Goal: Complete application form

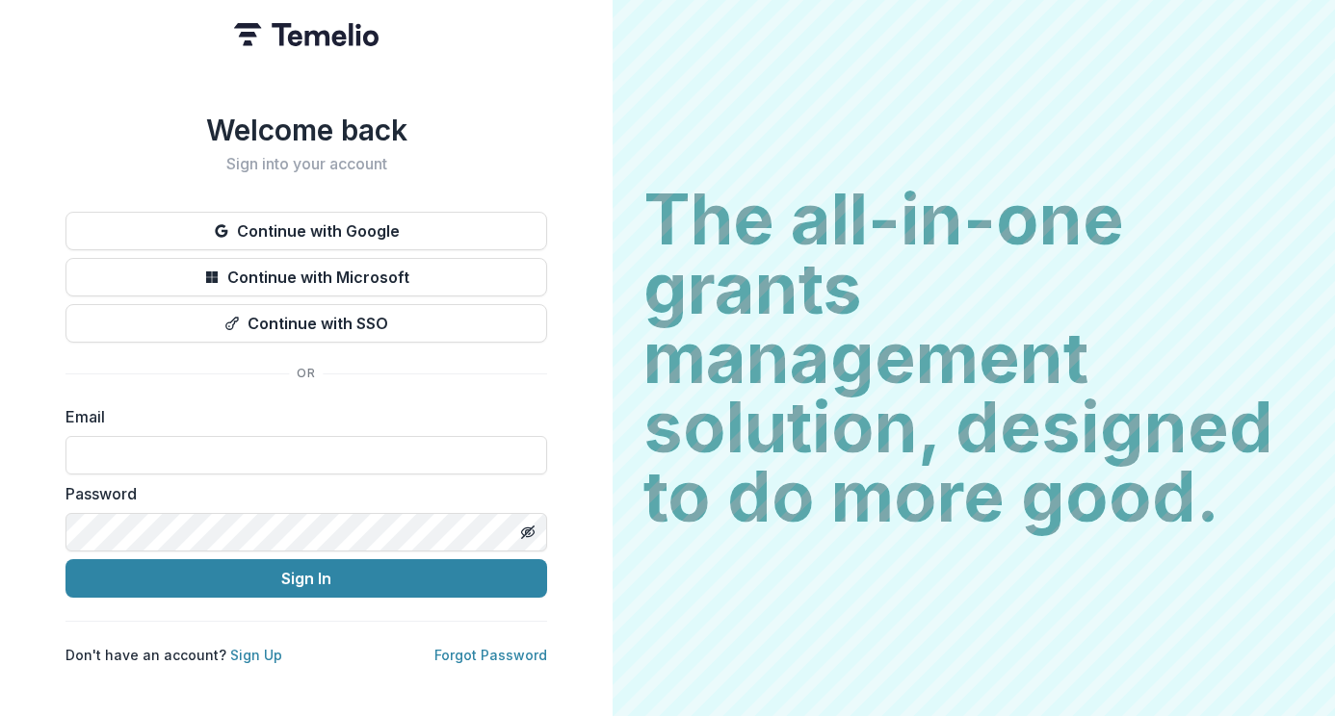
type input "**********"
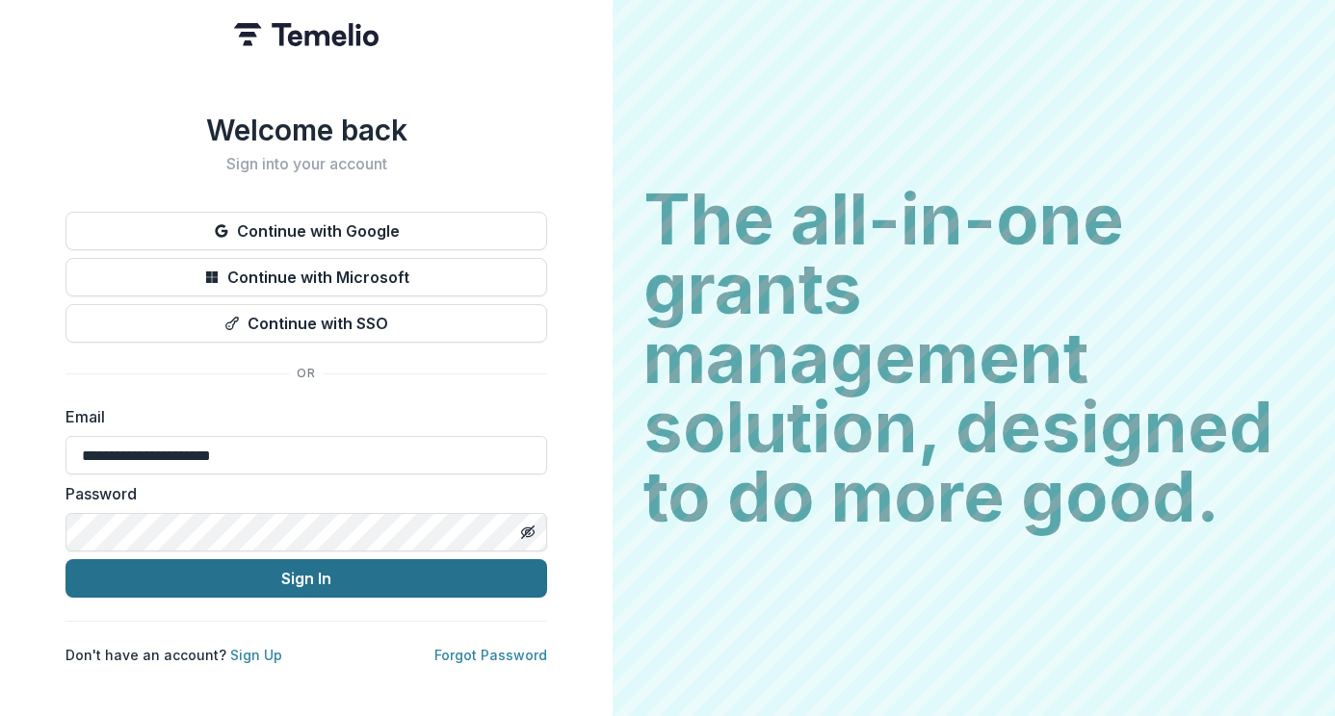
click at [261, 580] on button "Sign In" at bounding box center [305, 578] width 481 height 39
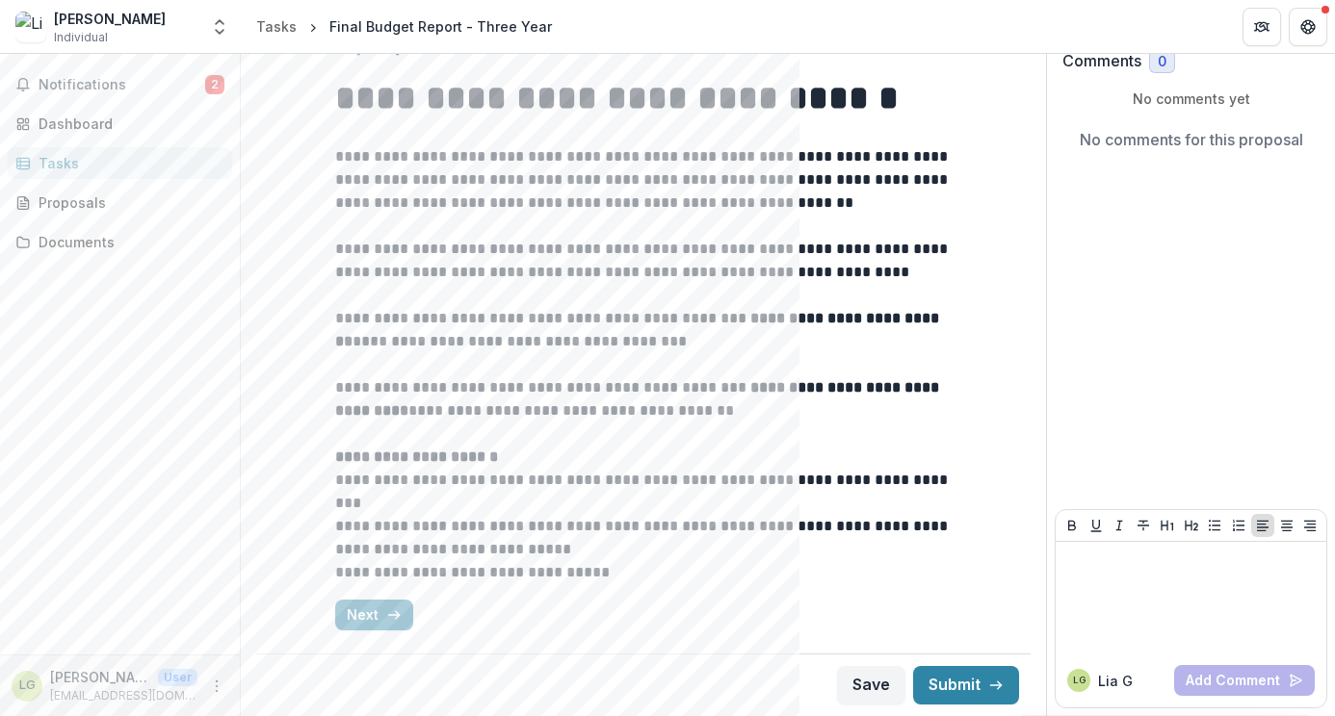
scroll to position [141, 0]
click at [371, 607] on button "Next" at bounding box center [374, 615] width 78 height 31
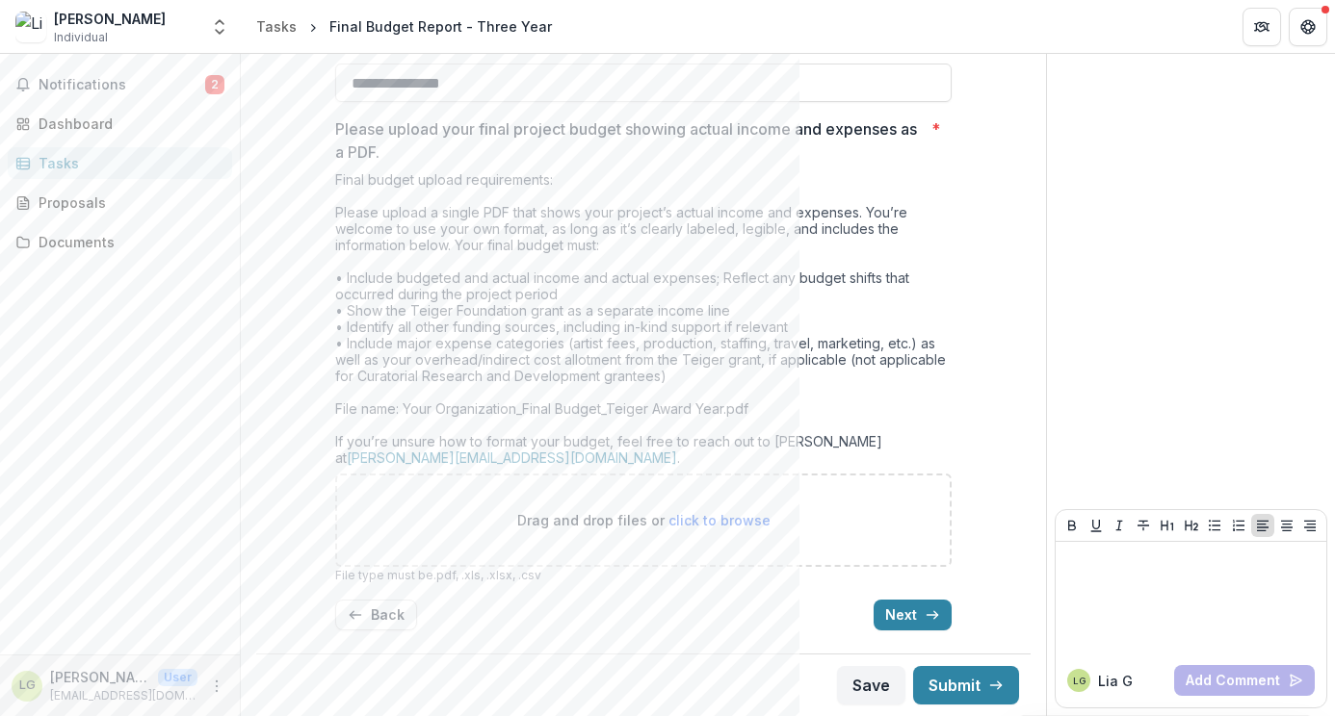
scroll to position [531, 0]
click at [379, 611] on button "Back" at bounding box center [376, 615] width 82 height 31
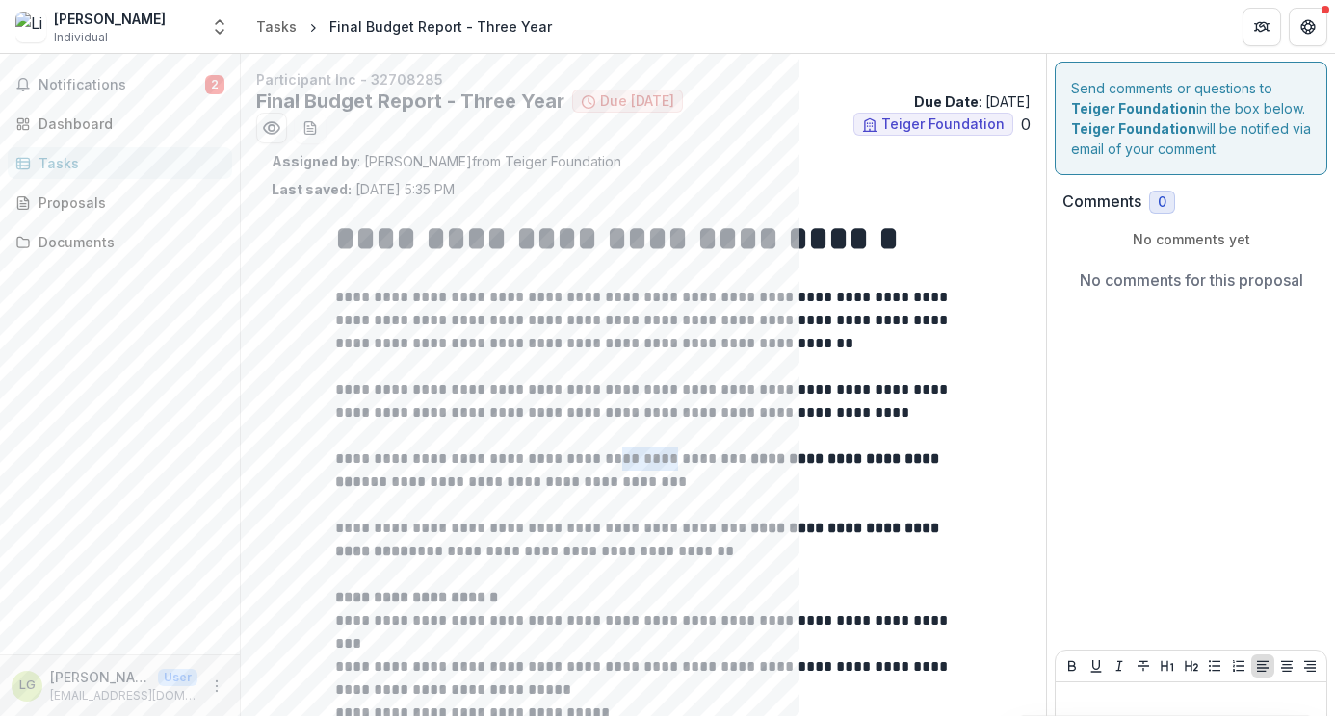
drag, startPoint x: 610, startPoint y: 462, endPoint x: 667, endPoint y: 458, distance: 57.9
click at [668, 458] on p "**********" at bounding box center [643, 471] width 616 height 46
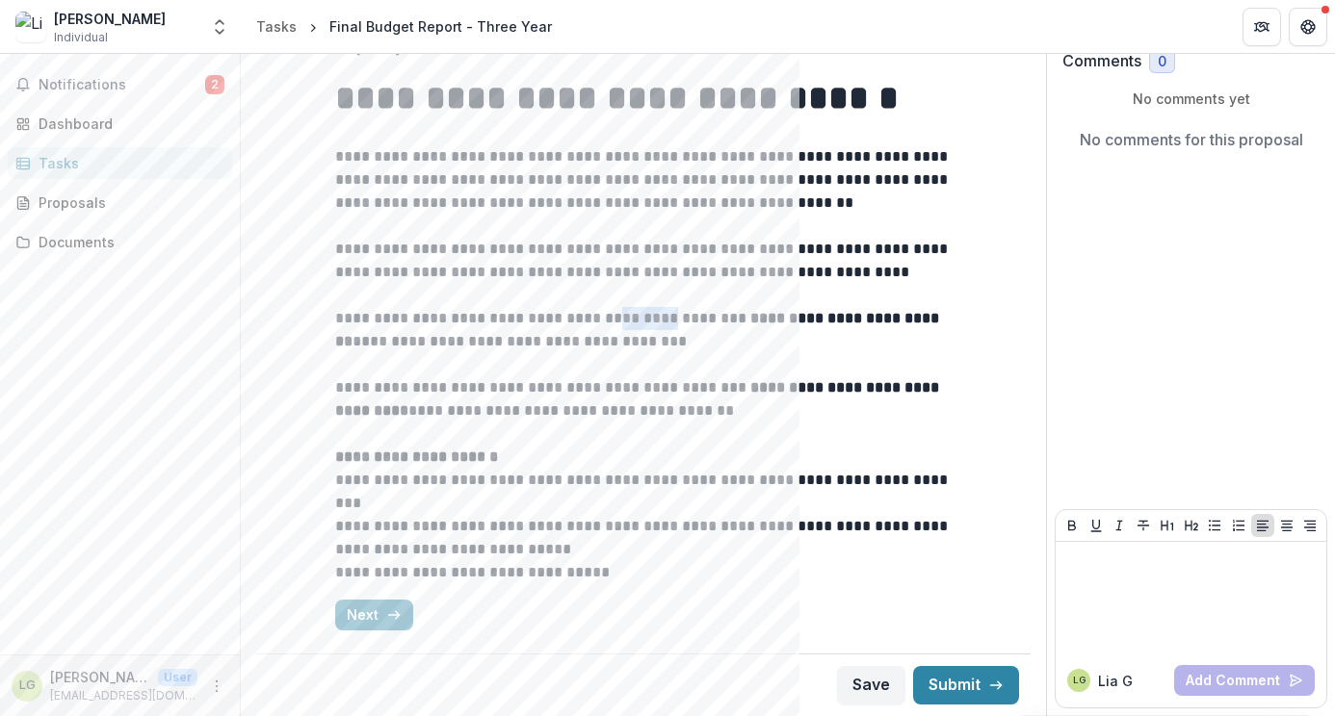
scroll to position [141, 0]
click at [827, 618] on div "Next" at bounding box center [643, 615] width 616 height 31
click at [955, 701] on button "Submit" at bounding box center [966, 685] width 106 height 39
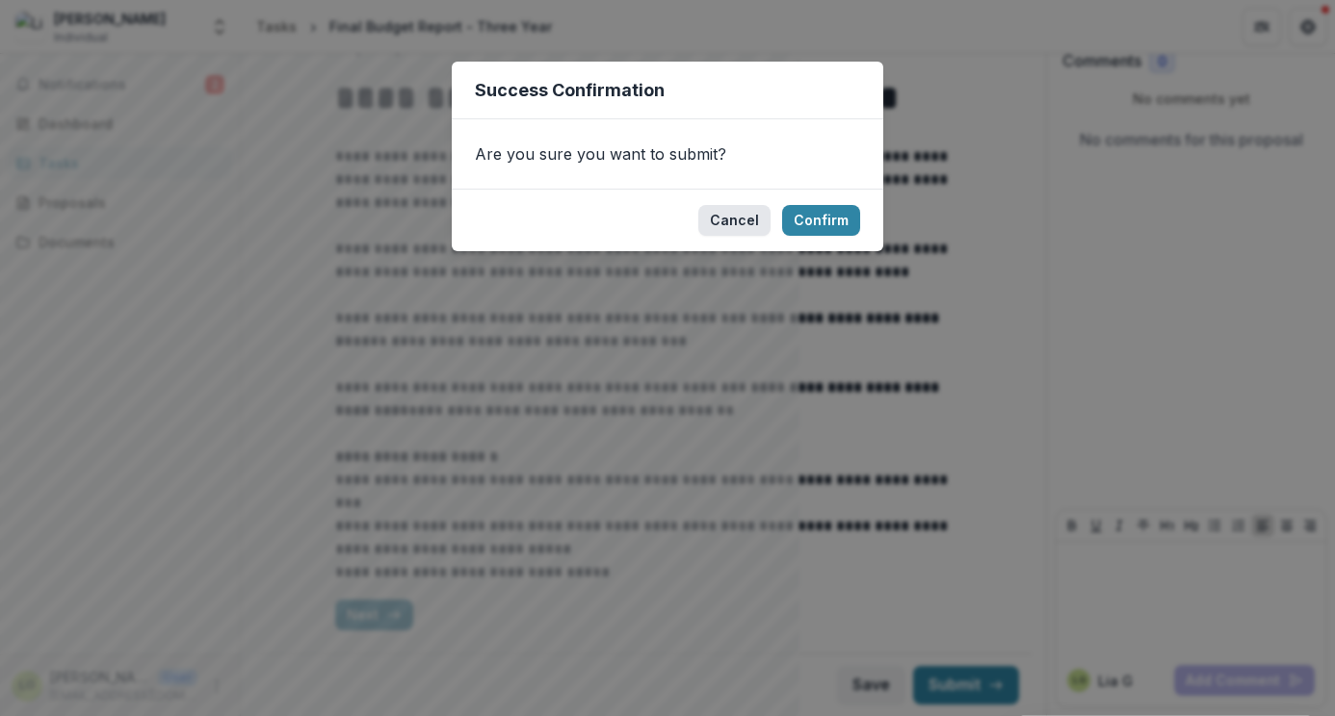
click at [738, 219] on button "Cancel" at bounding box center [734, 220] width 72 height 31
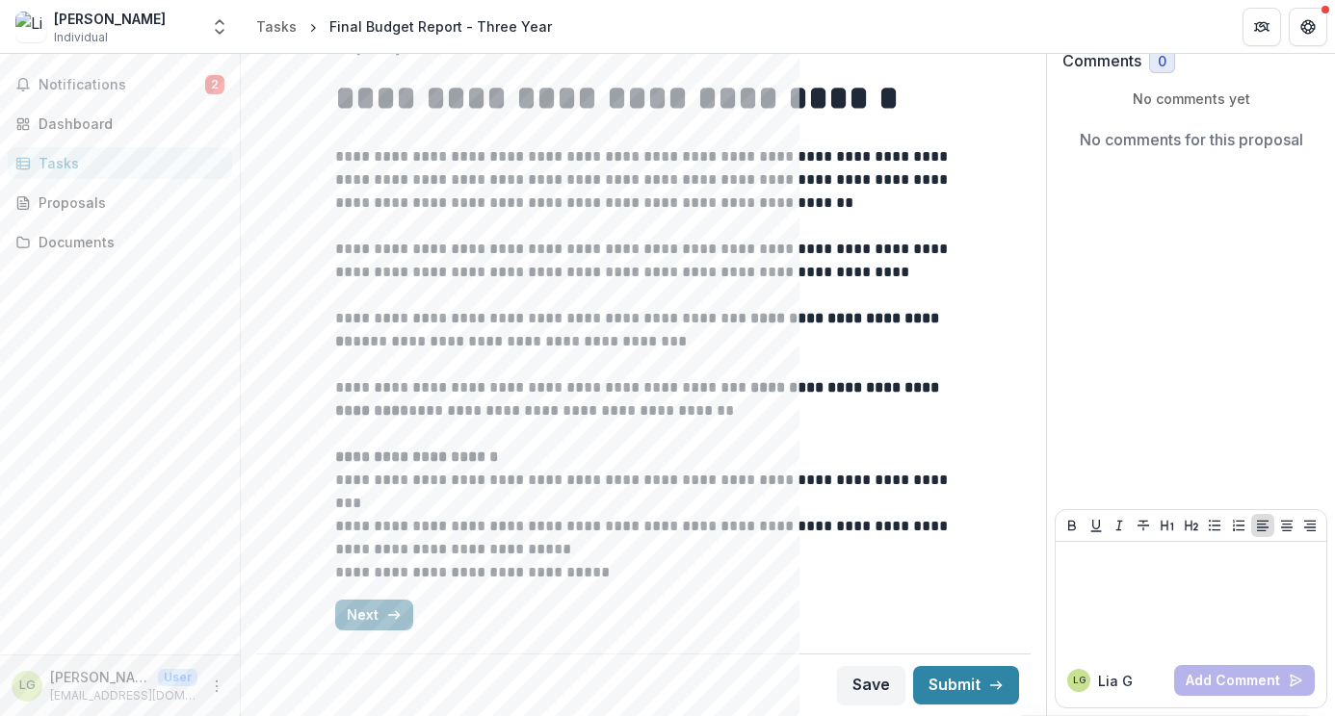
click at [374, 618] on button "Next" at bounding box center [374, 615] width 78 height 31
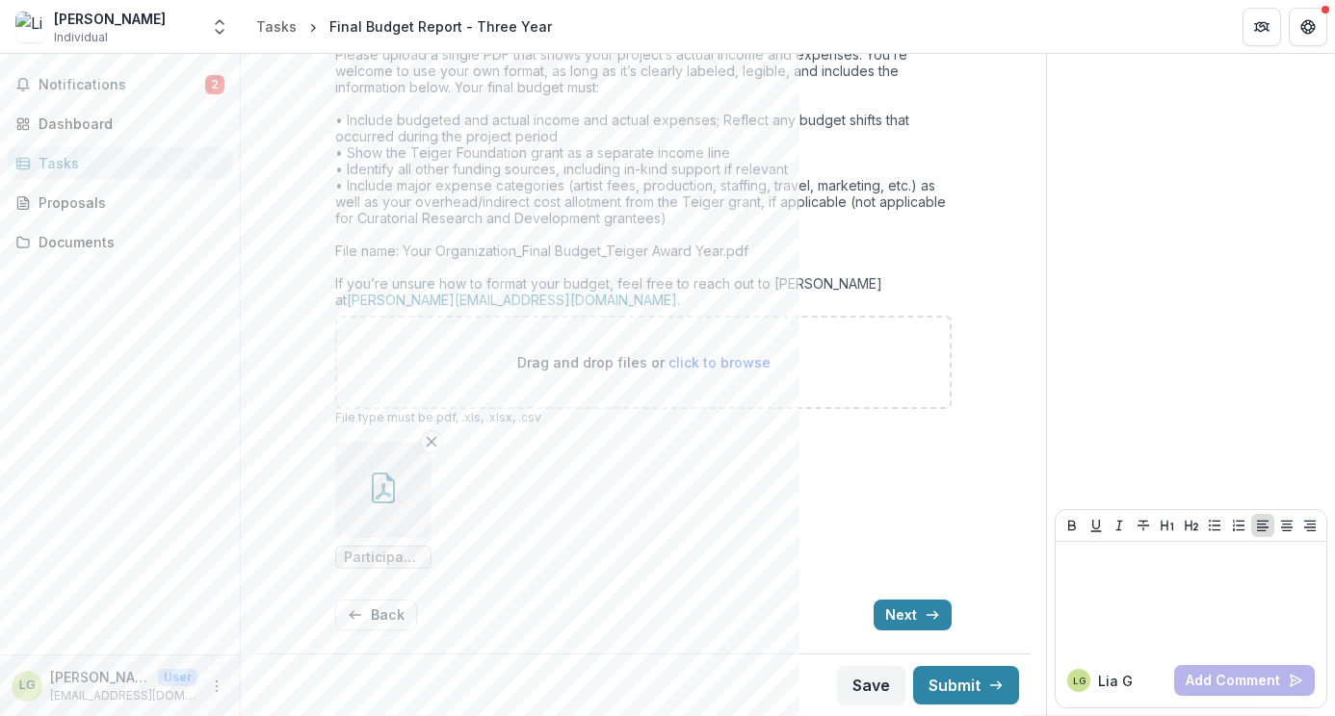
scroll to position [689, 0]
click at [865, 690] on button "Save" at bounding box center [871, 685] width 68 height 39
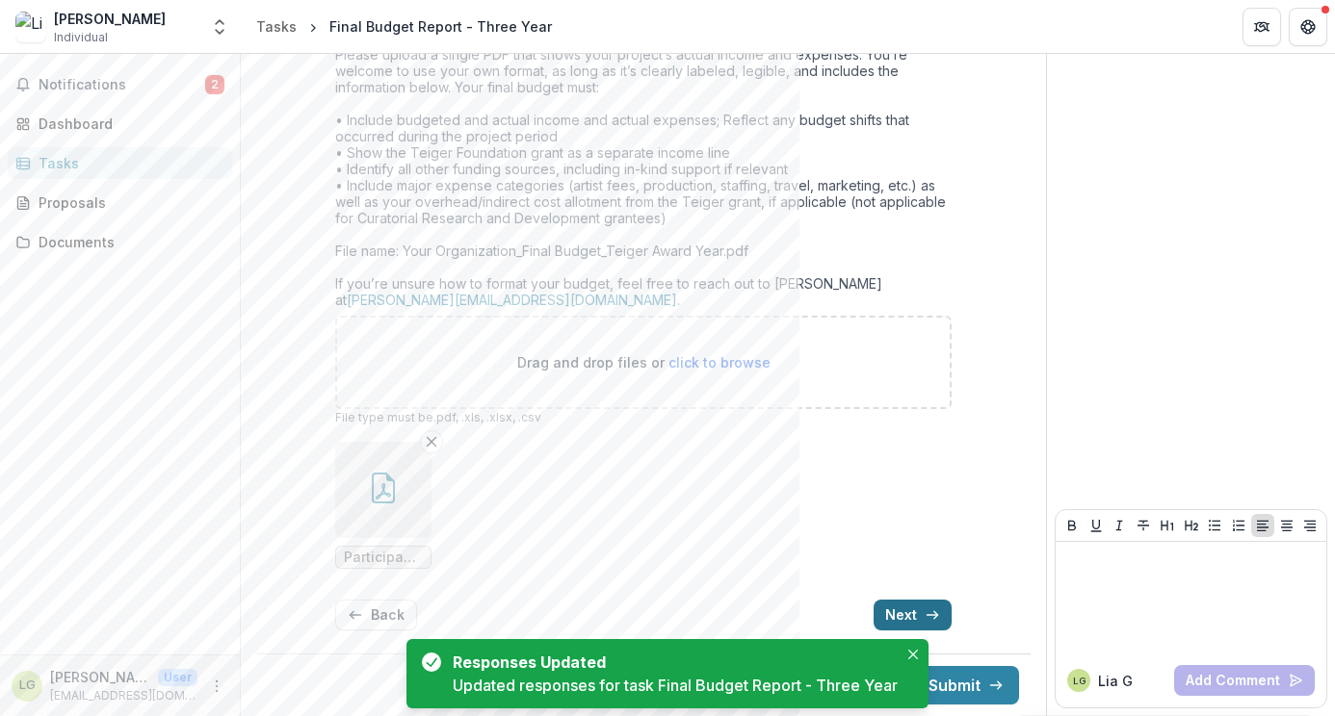
click at [901, 611] on button "Next" at bounding box center [912, 615] width 78 height 31
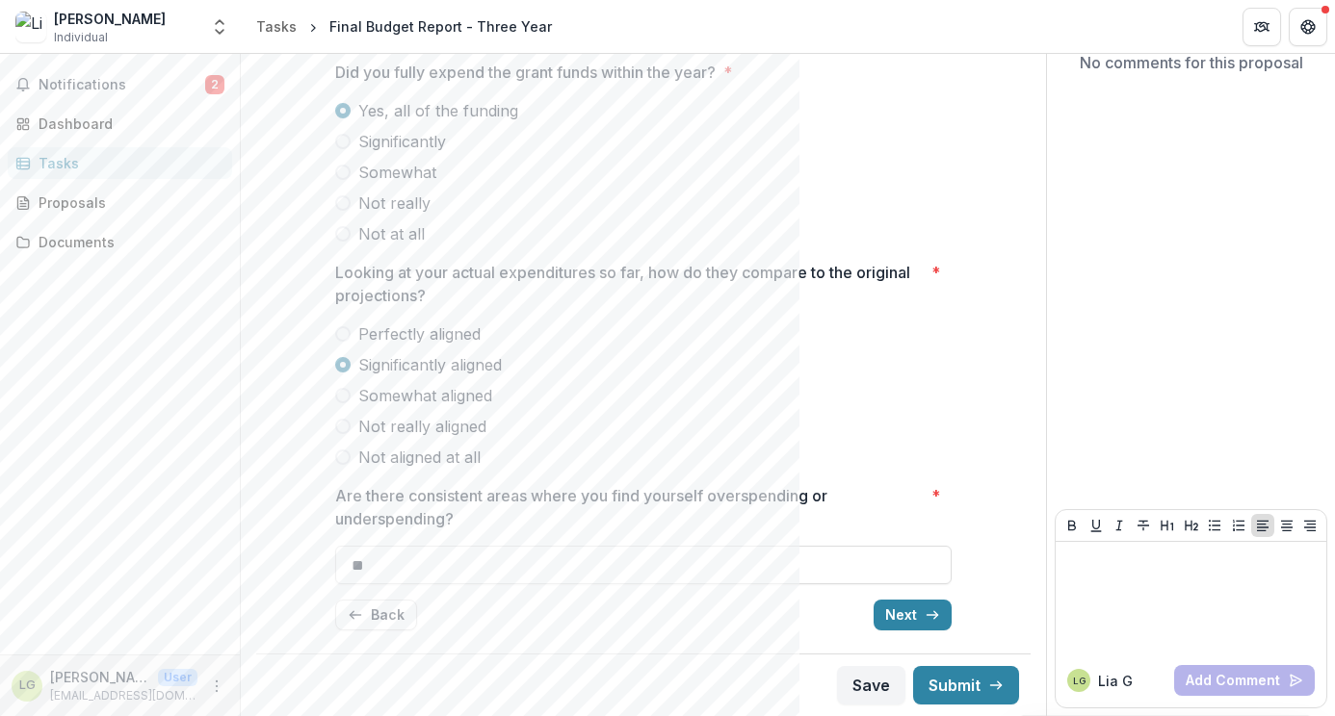
scroll to position [218, 0]
click at [901, 611] on button "Next" at bounding box center [912, 615] width 78 height 31
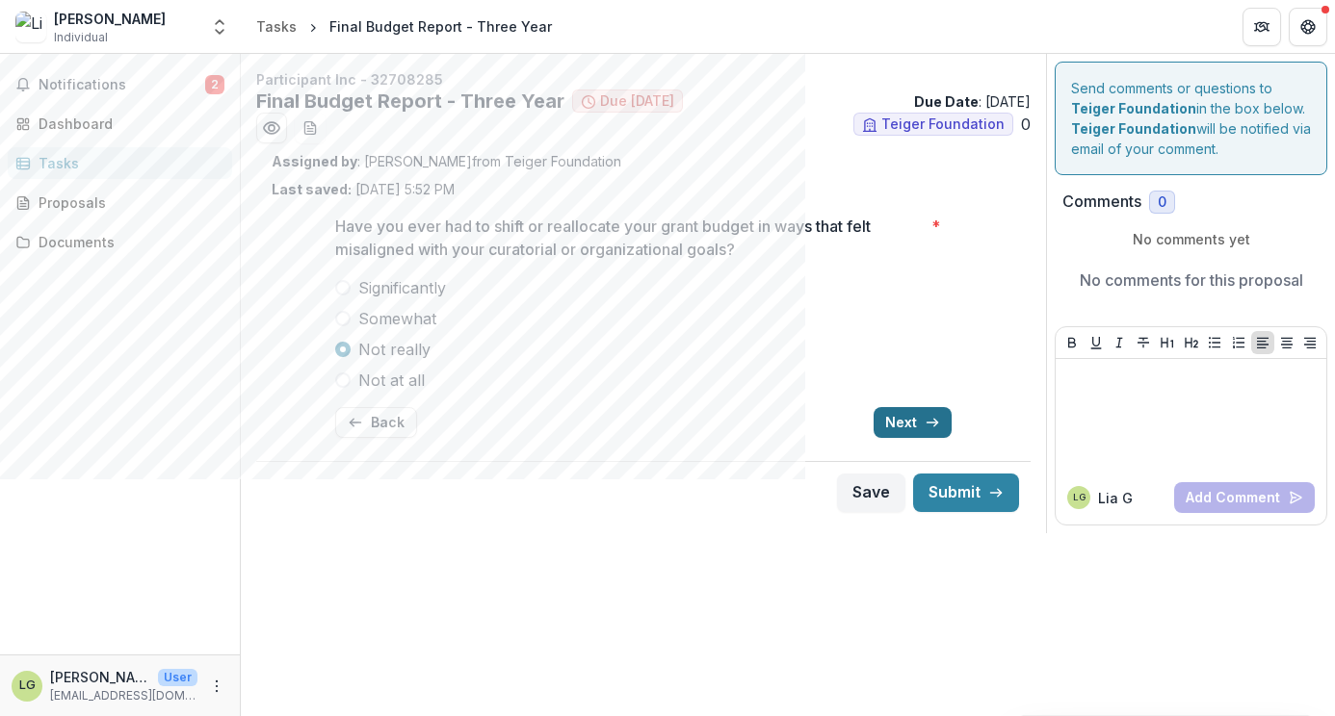
click at [913, 426] on button "Next" at bounding box center [912, 422] width 78 height 31
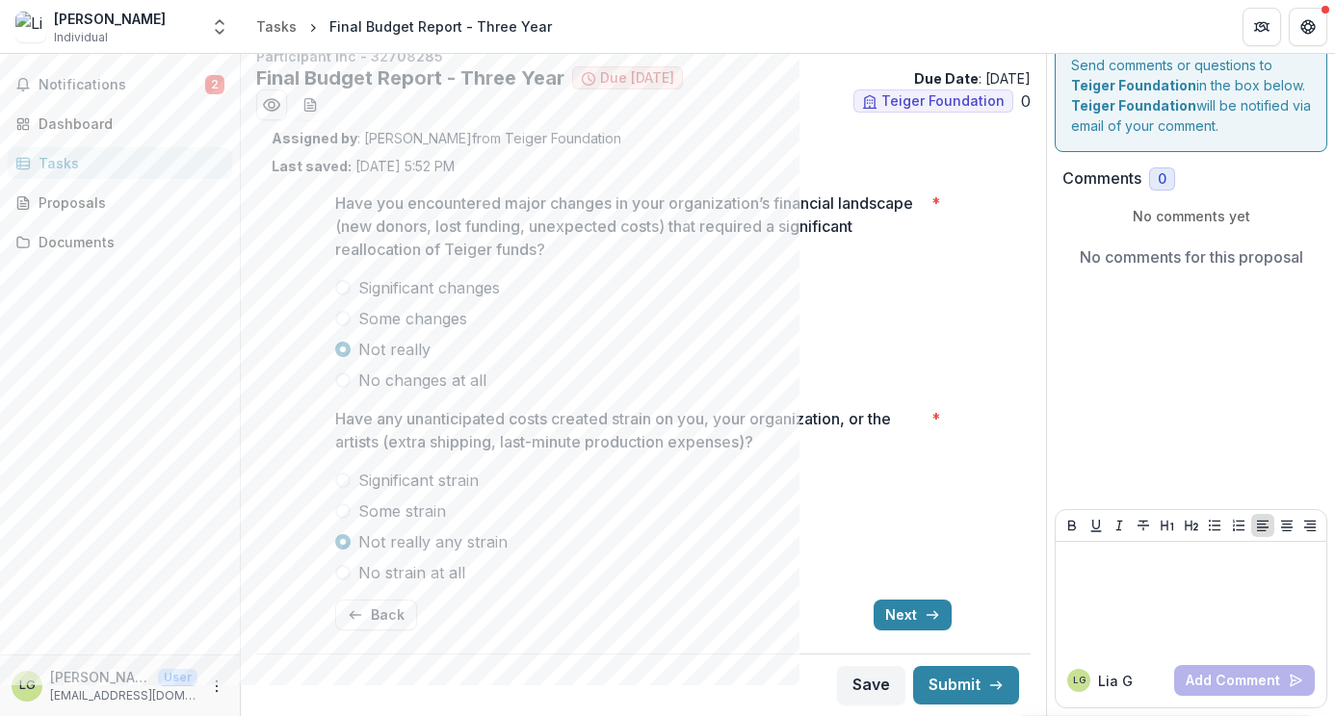
scroll to position [23, 0]
click at [343, 510] on span at bounding box center [342, 511] width 15 height 15
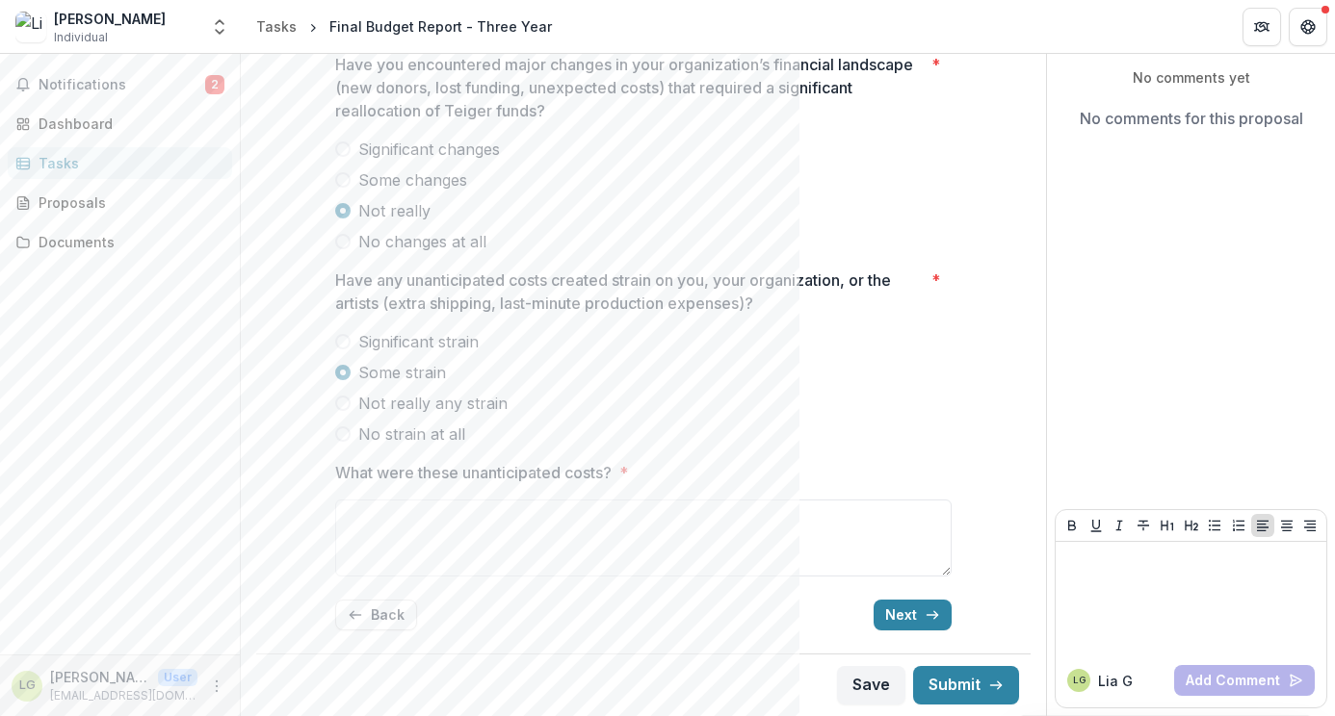
scroll to position [162, 0]
click at [581, 522] on textarea "What were these unanticipated costs? *" at bounding box center [643, 538] width 616 height 77
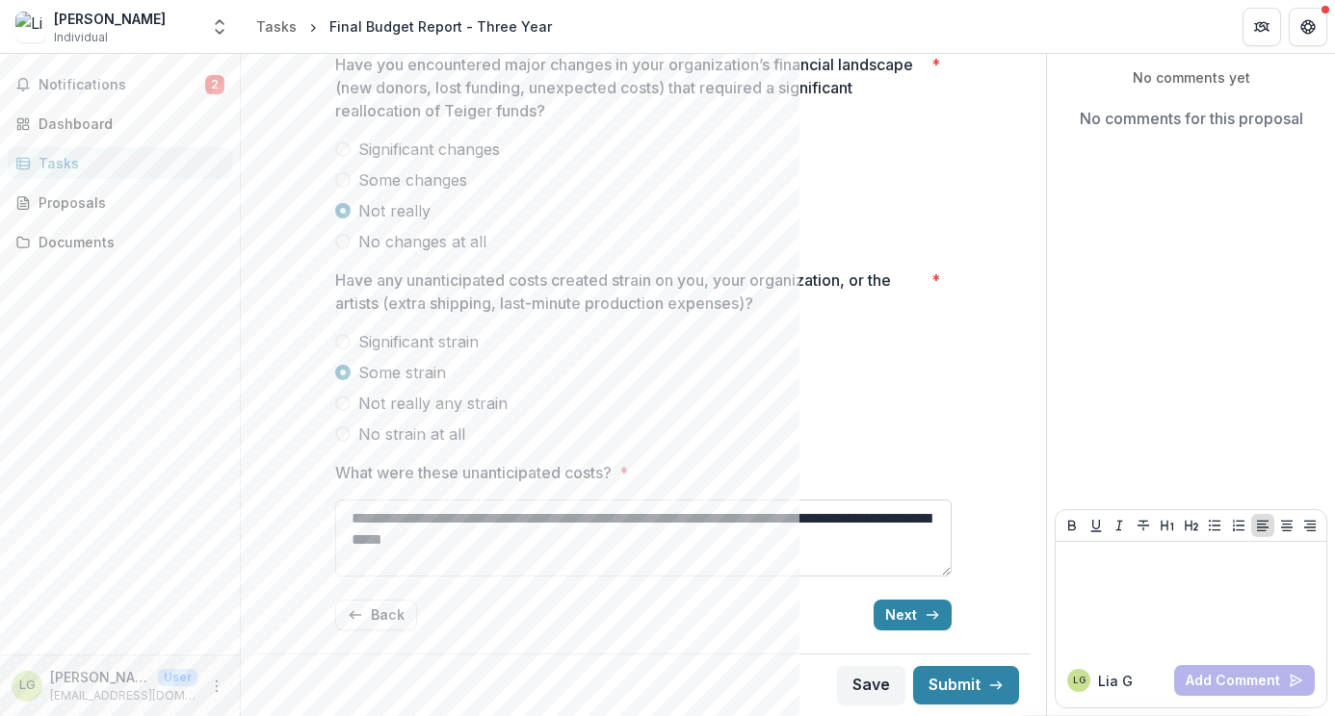
drag, startPoint x: 581, startPoint y: 522, endPoint x: 653, endPoint y: 523, distance: 72.2
click at [653, 523] on textarea "**********" at bounding box center [643, 538] width 616 height 77
drag, startPoint x: 351, startPoint y: 543, endPoint x: 556, endPoint y: 541, distance: 204.2
click at [556, 541] on textarea "**********" at bounding box center [643, 538] width 616 height 77
type textarea "**********"
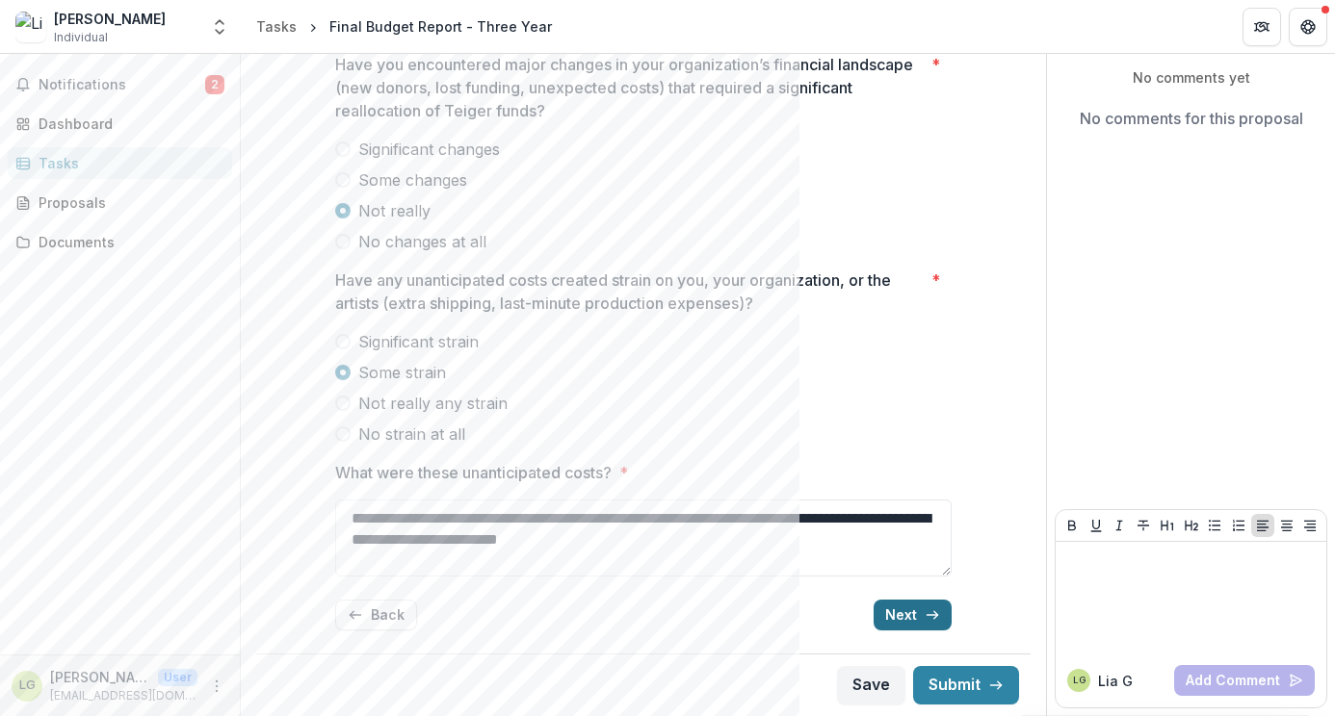
click at [924, 617] on icon "button" at bounding box center [931, 615] width 15 height 15
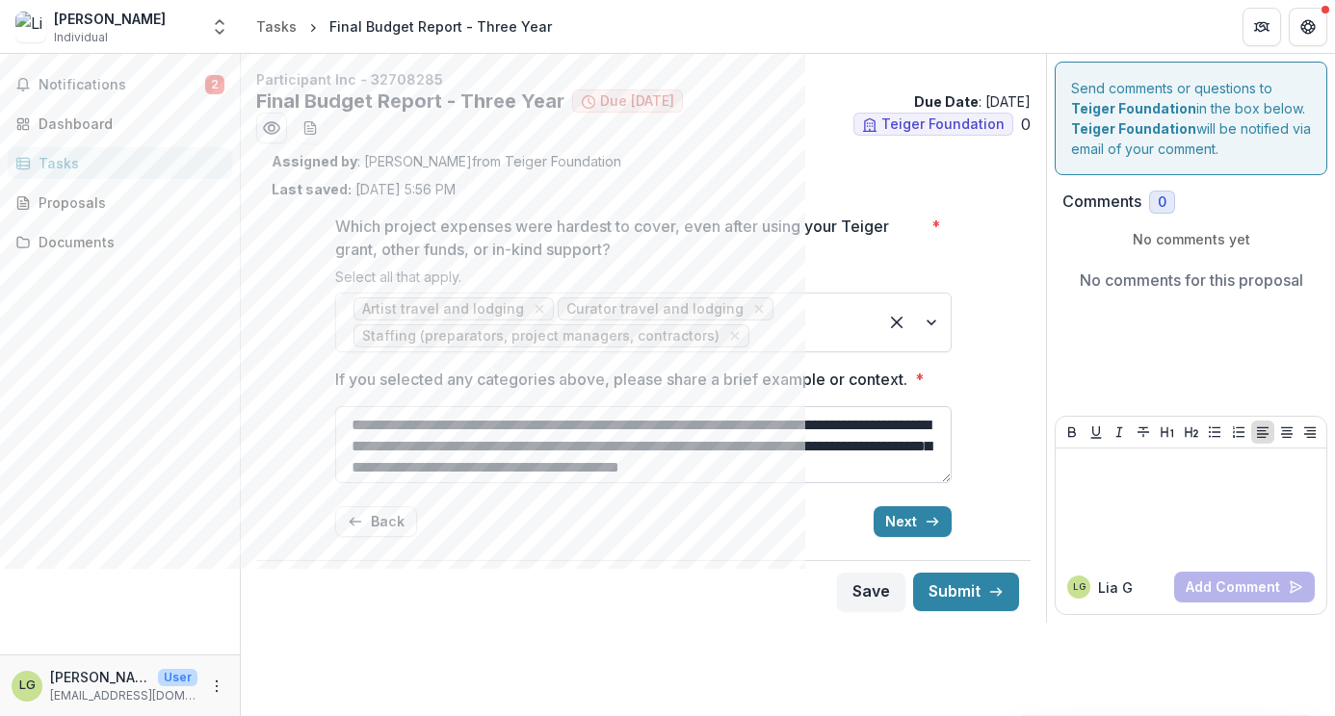
scroll to position [0, 0]
click at [397, 527] on button "Back" at bounding box center [376, 522] width 82 height 31
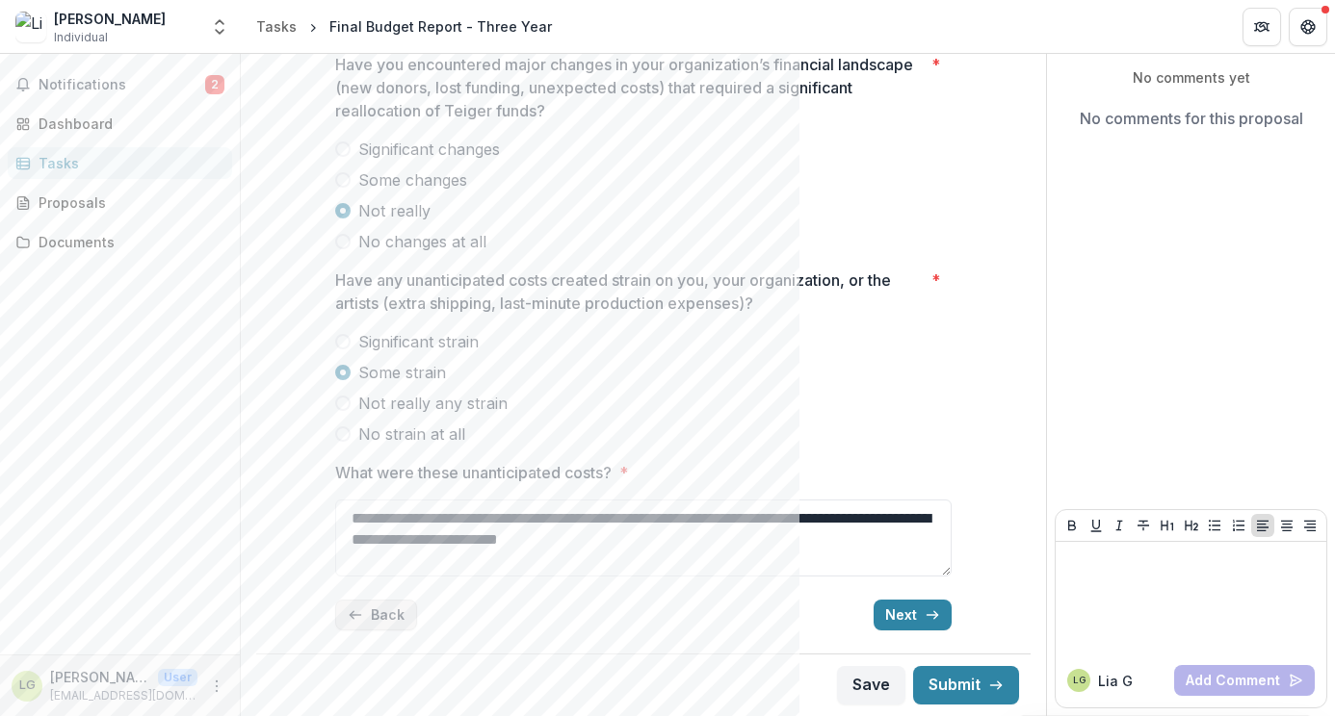
scroll to position [162, 0]
drag, startPoint x: 351, startPoint y: 522, endPoint x: 436, endPoint y: 524, distance: 85.7
click at [436, 524] on textarea "**********" at bounding box center [643, 538] width 616 height 77
click at [513, 523] on textarea "**********" at bounding box center [643, 538] width 616 height 77
drag, startPoint x: 574, startPoint y: 521, endPoint x: 744, endPoint y: 538, distance: 171.3
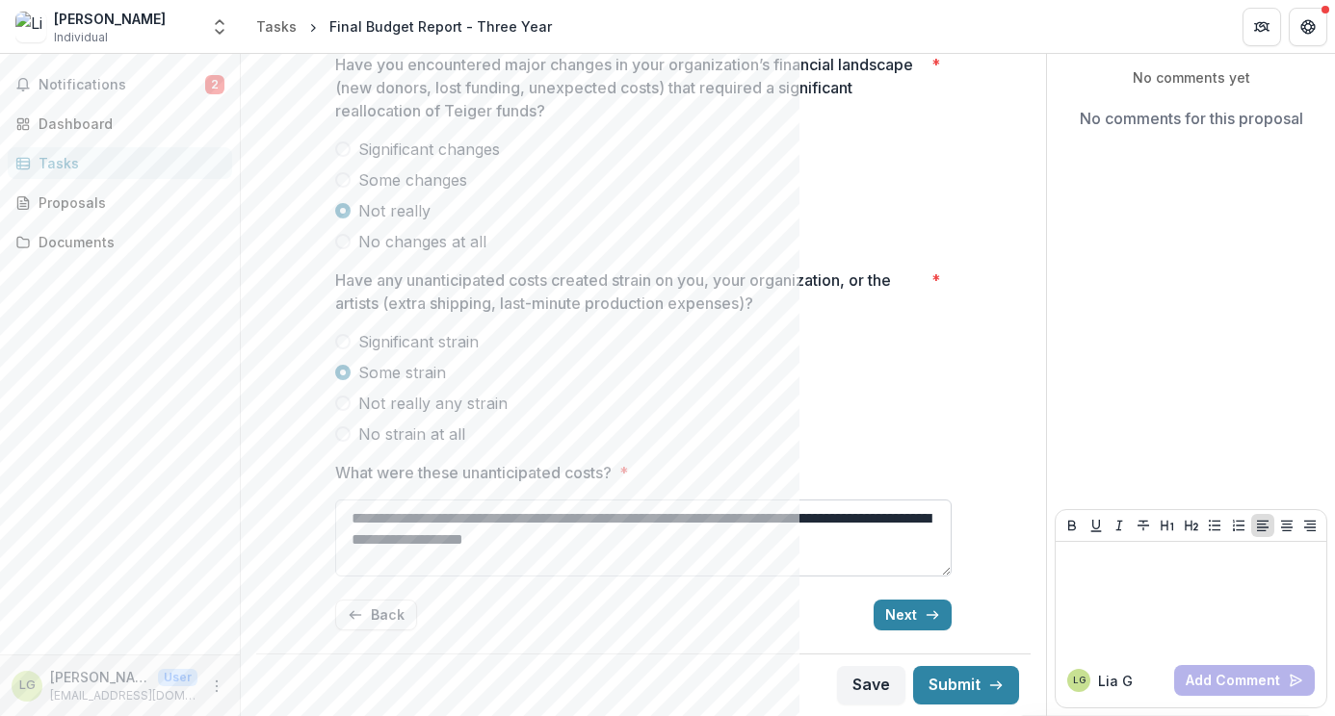
click at [744, 538] on textarea "**********" at bounding box center [643, 538] width 616 height 77
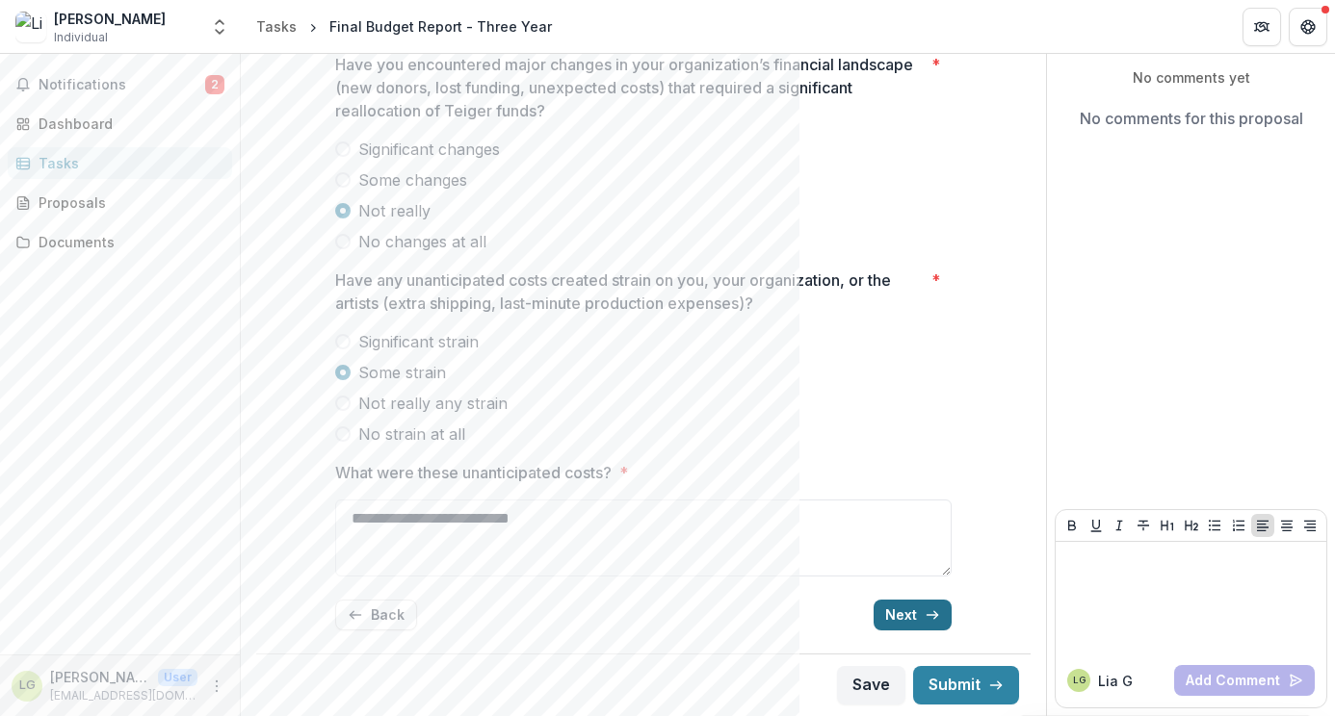
type textarea "**********"
click at [921, 628] on button "Next" at bounding box center [912, 615] width 78 height 31
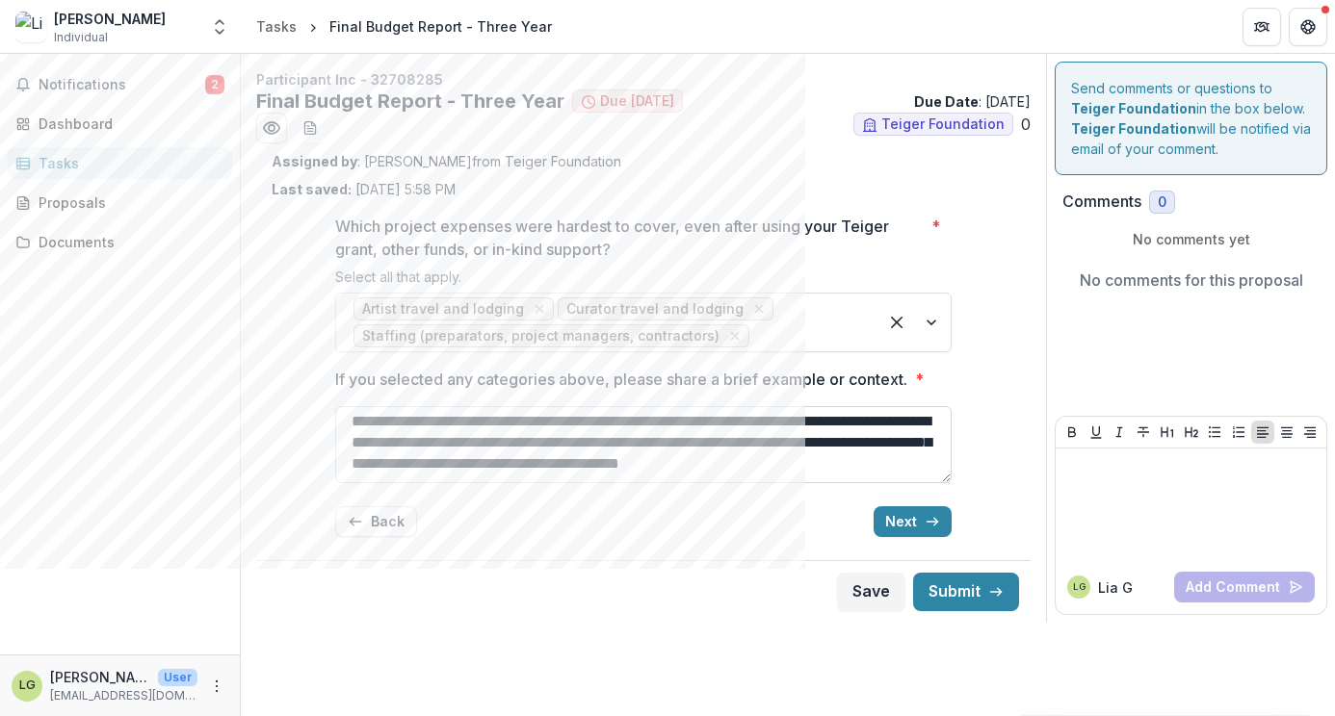
scroll to position [20, 0]
click at [907, 522] on button "Next" at bounding box center [912, 522] width 78 height 31
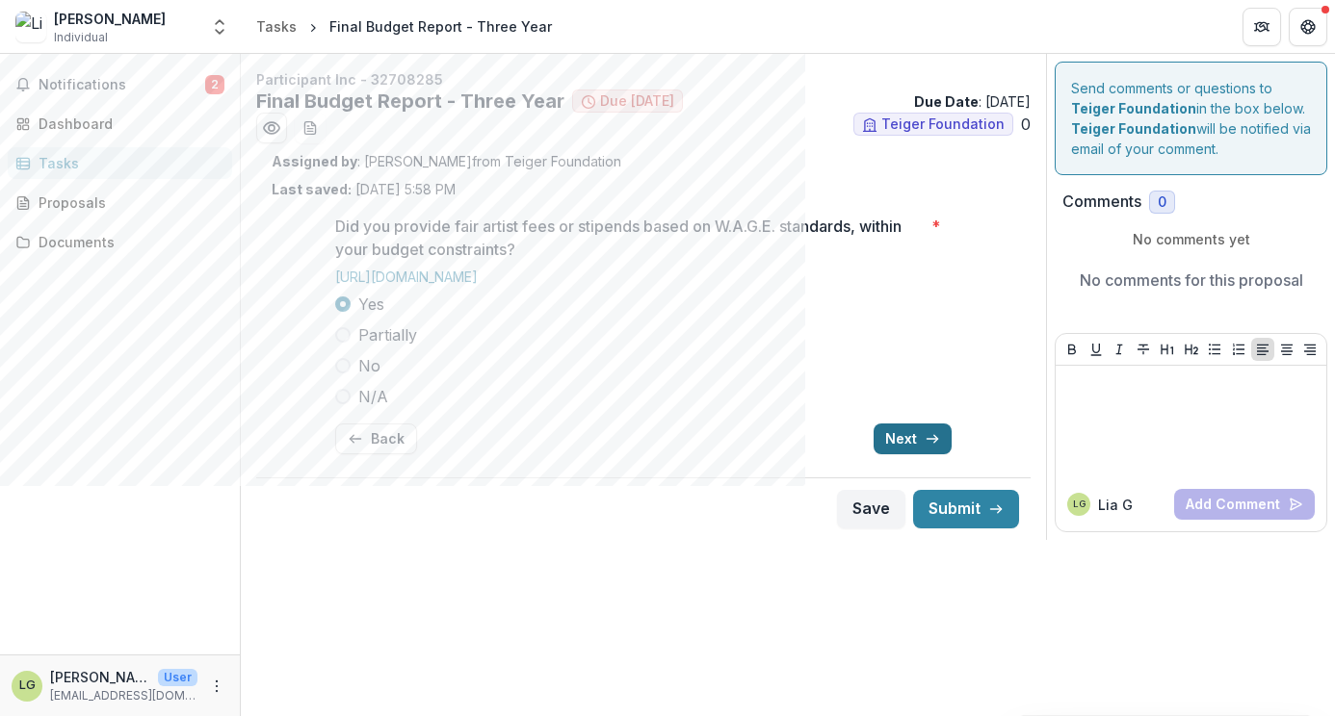
click at [917, 439] on button "Next" at bounding box center [912, 439] width 78 height 31
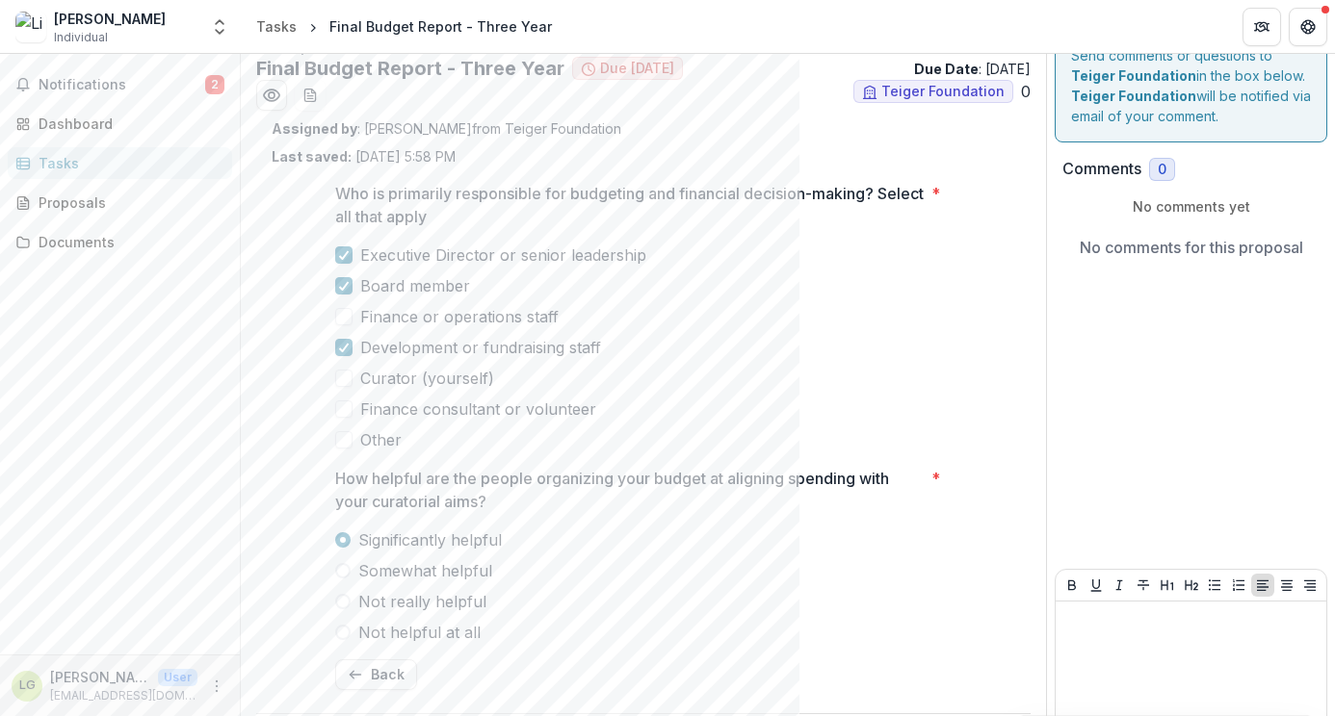
scroll to position [39, 0]
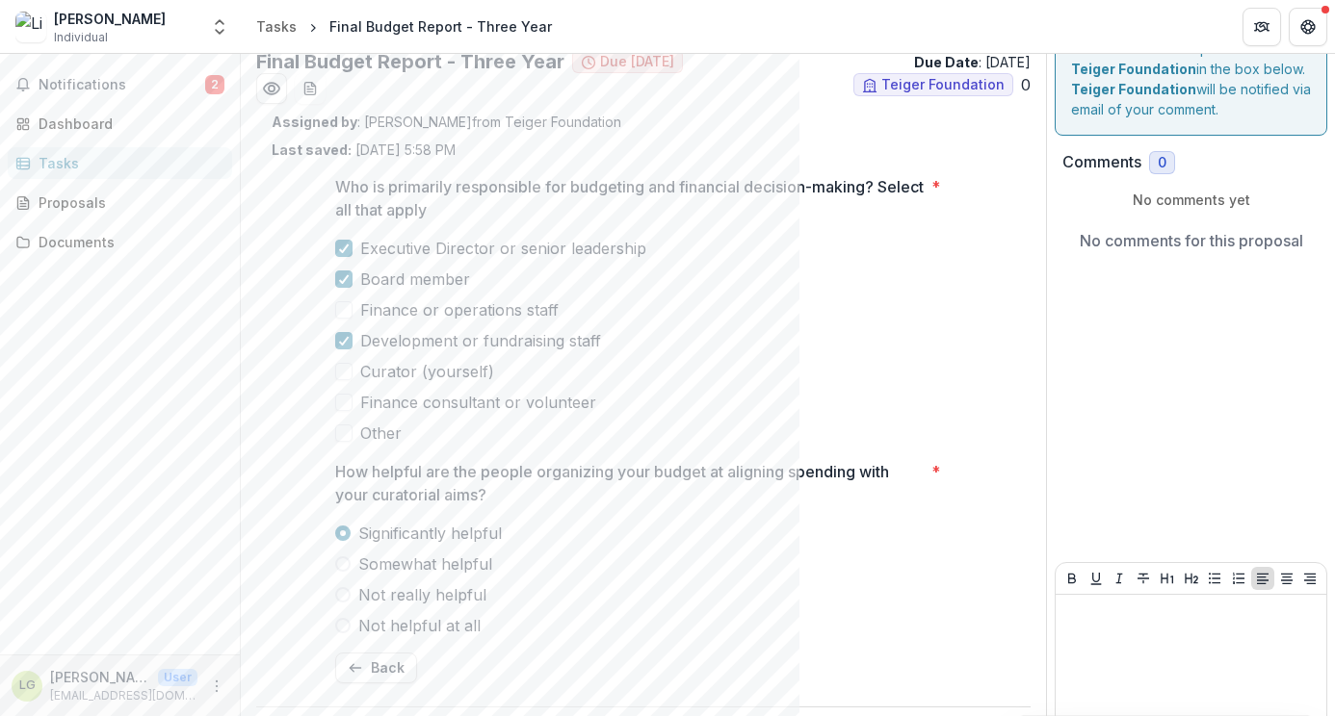
click at [340, 374] on span at bounding box center [343, 371] width 17 height 17
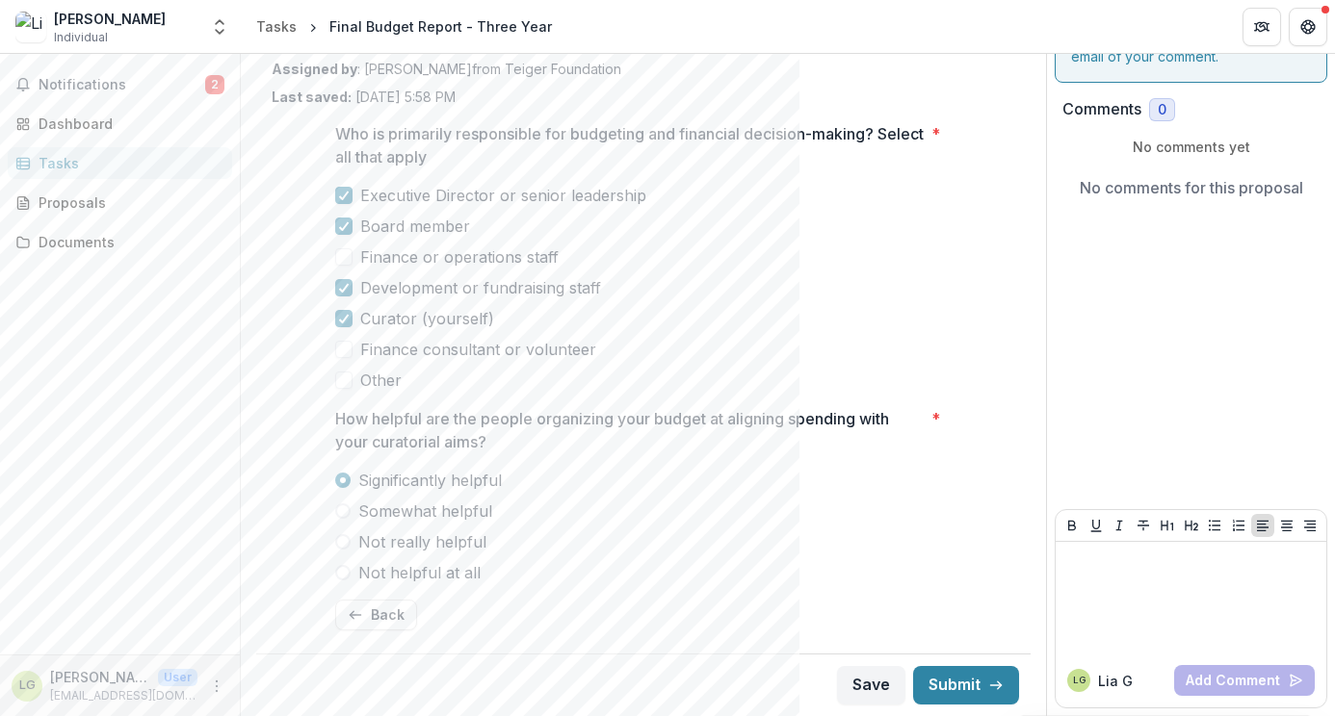
scroll to position [92, 0]
click at [962, 683] on button "Submit" at bounding box center [966, 685] width 106 height 39
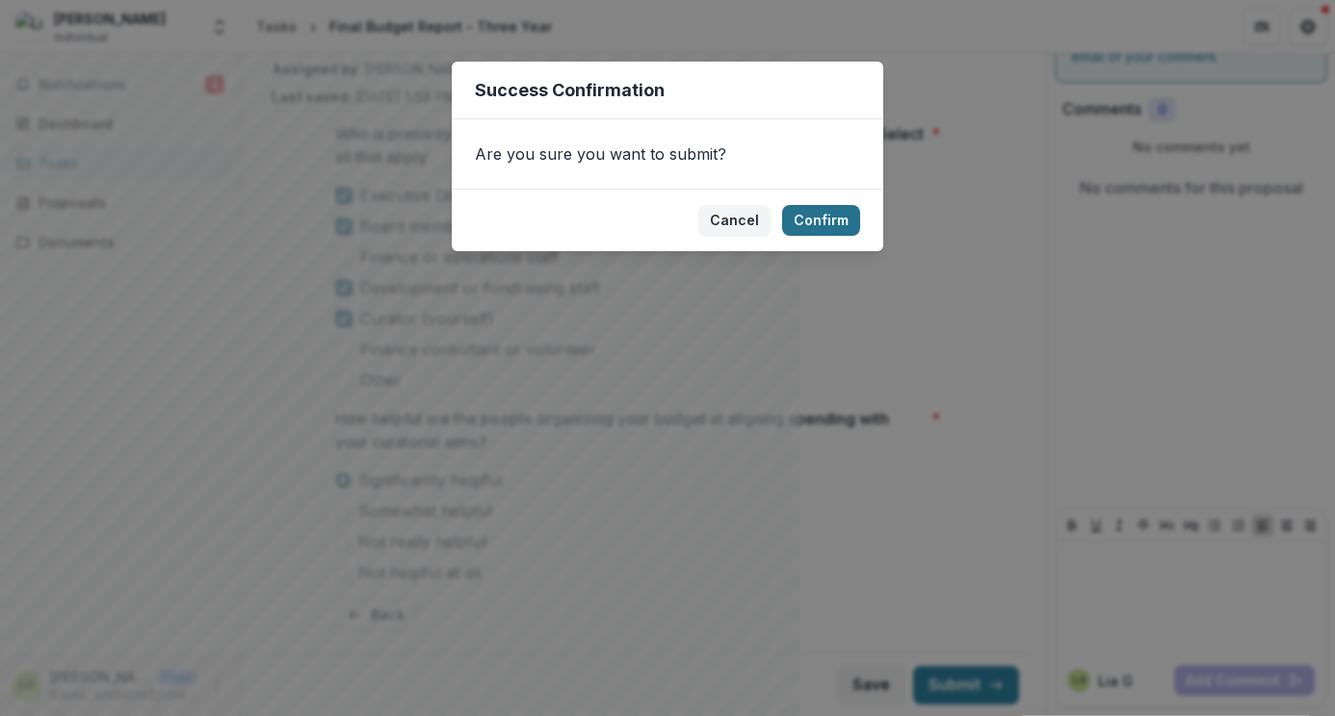
click at [819, 219] on button "Confirm" at bounding box center [821, 220] width 78 height 31
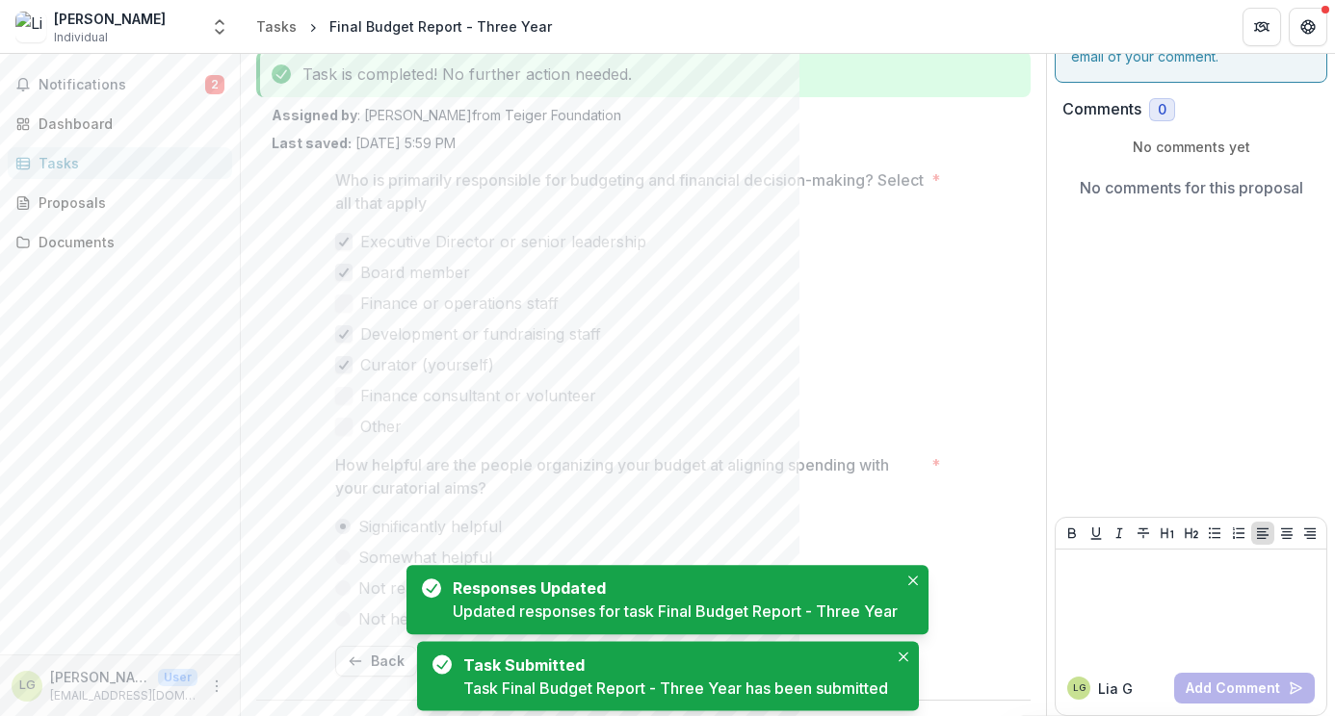
scroll to position [0, 0]
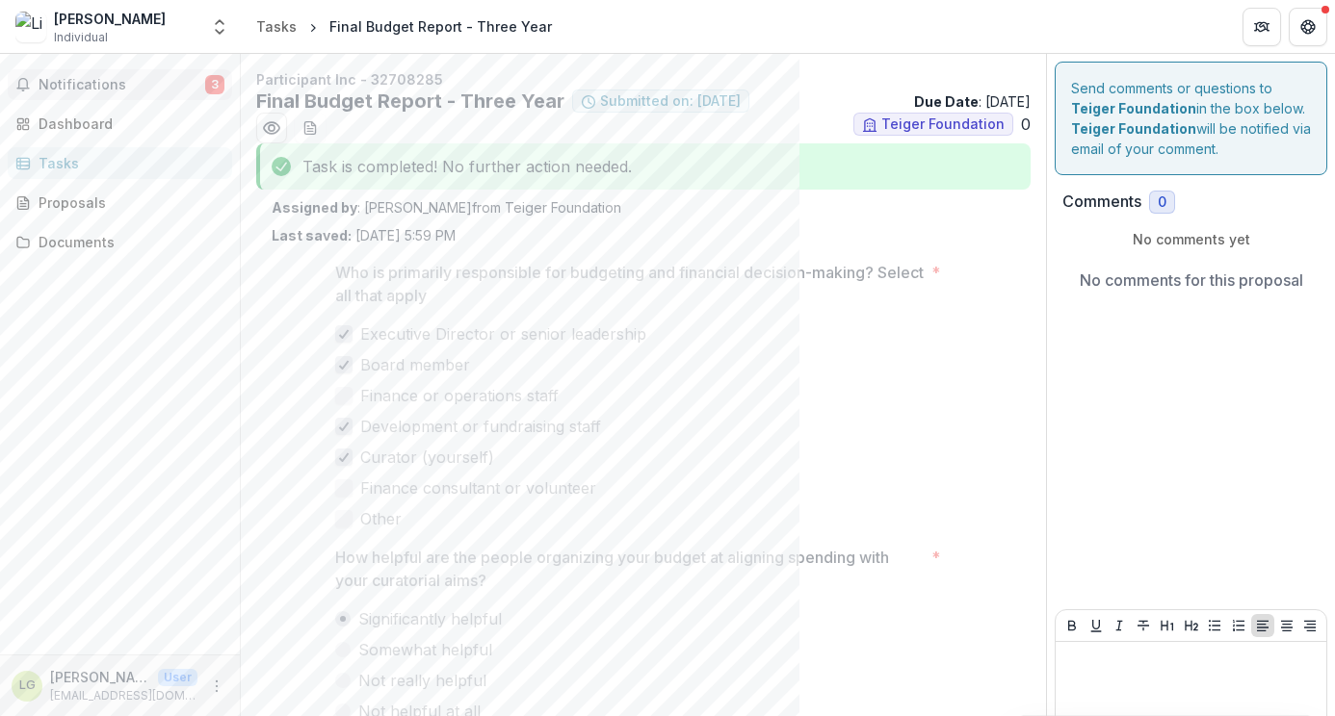
click at [108, 81] on span "Notifications" at bounding box center [122, 85] width 167 height 16
click at [1313, 28] on icon "Get Help" at bounding box center [1313, 26] width 4 height 5
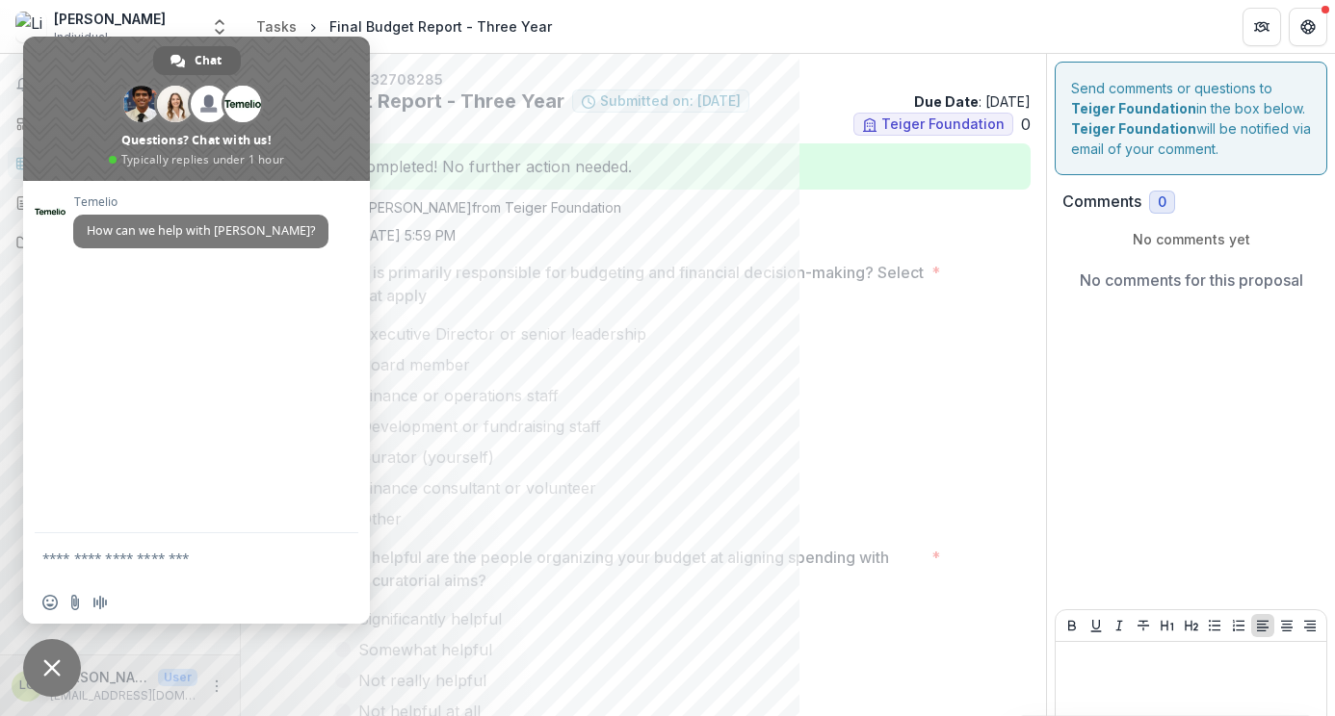
click at [48, 689] on span "Close chat" at bounding box center [52, 668] width 58 height 58
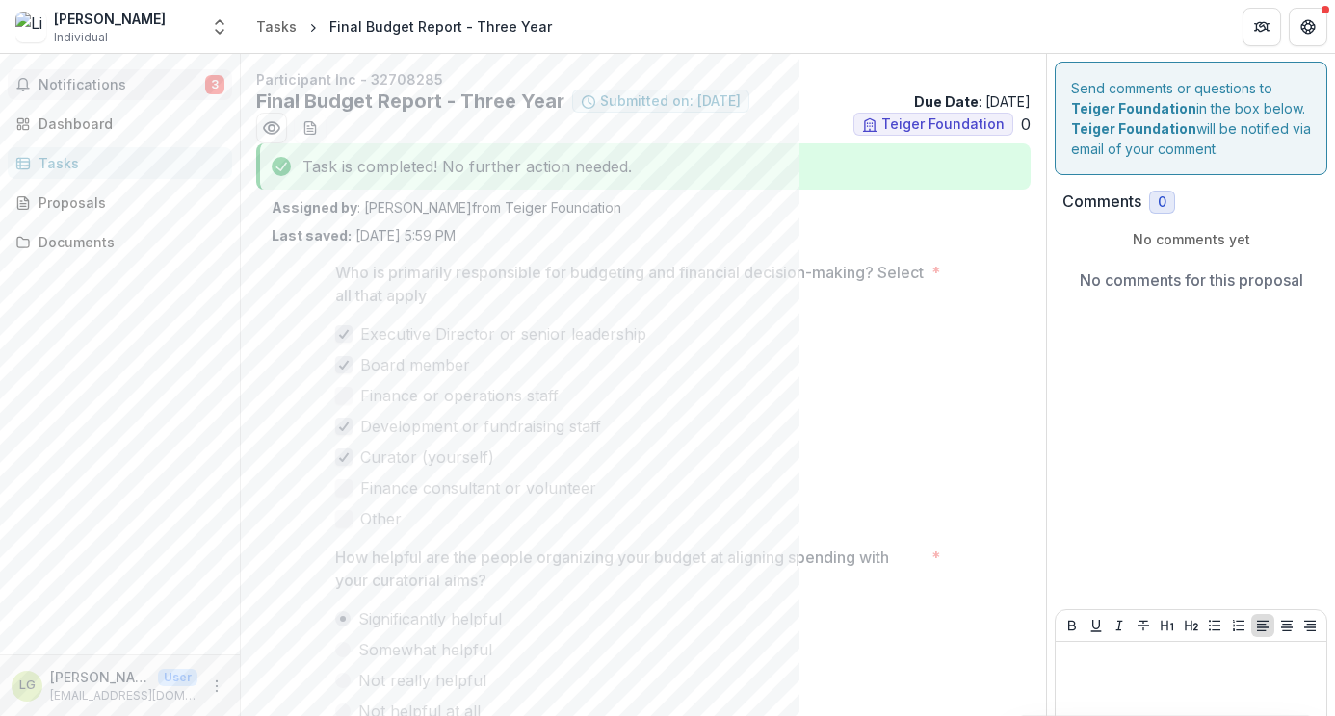
click at [77, 77] on span "Notifications" at bounding box center [122, 85] width 167 height 16
click at [72, 116] on div "Dashboard" at bounding box center [128, 124] width 178 height 20
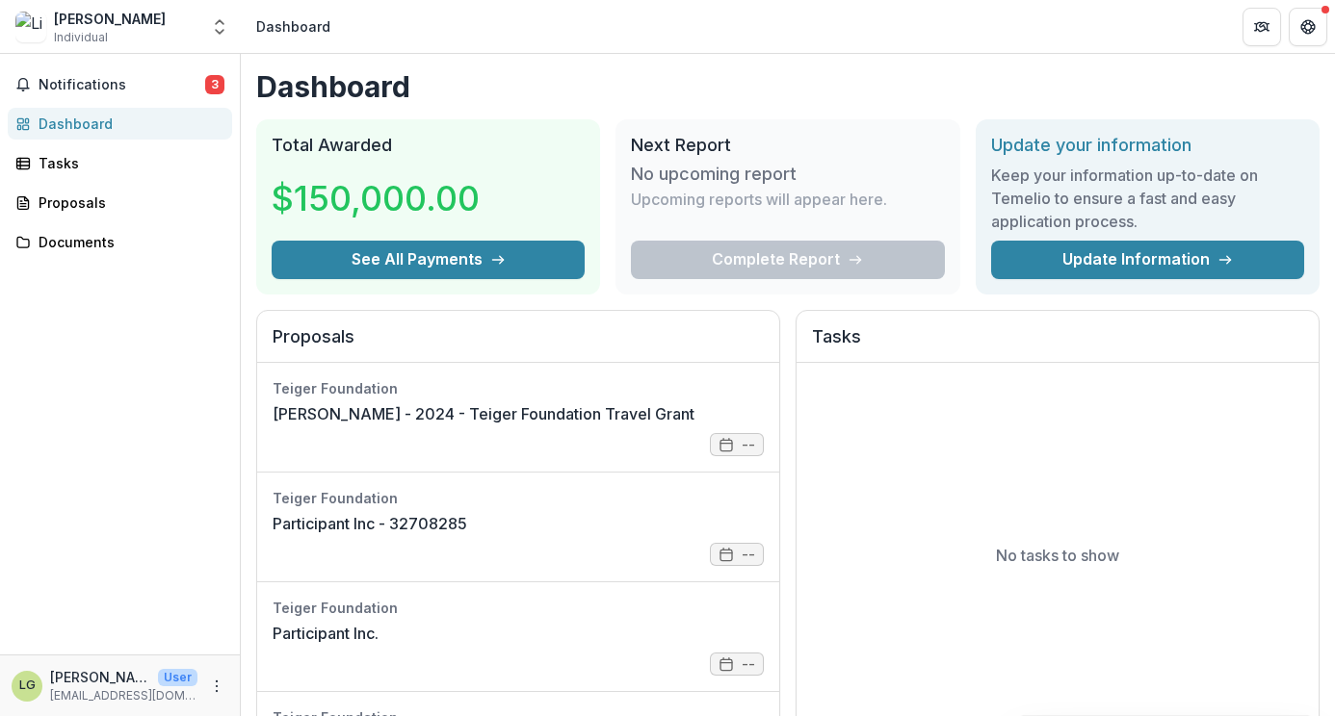
click at [116, 20] on div "[PERSON_NAME]" at bounding box center [110, 19] width 112 height 20
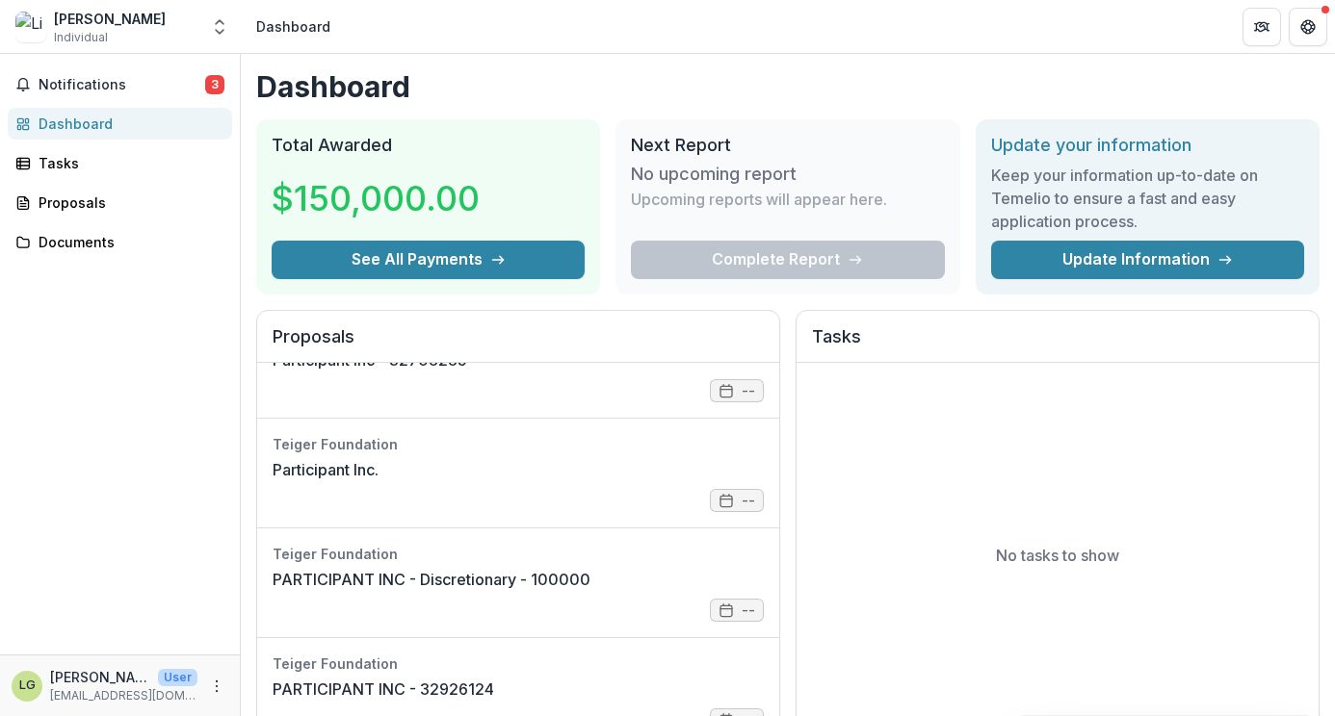
scroll to position [164, 0]
click at [216, 683] on icon "More" at bounding box center [216, 686] width 15 height 15
click at [333, 683] on button "Logout" at bounding box center [344, 678] width 206 height 32
